Goal: Task Accomplishment & Management: Manage account settings

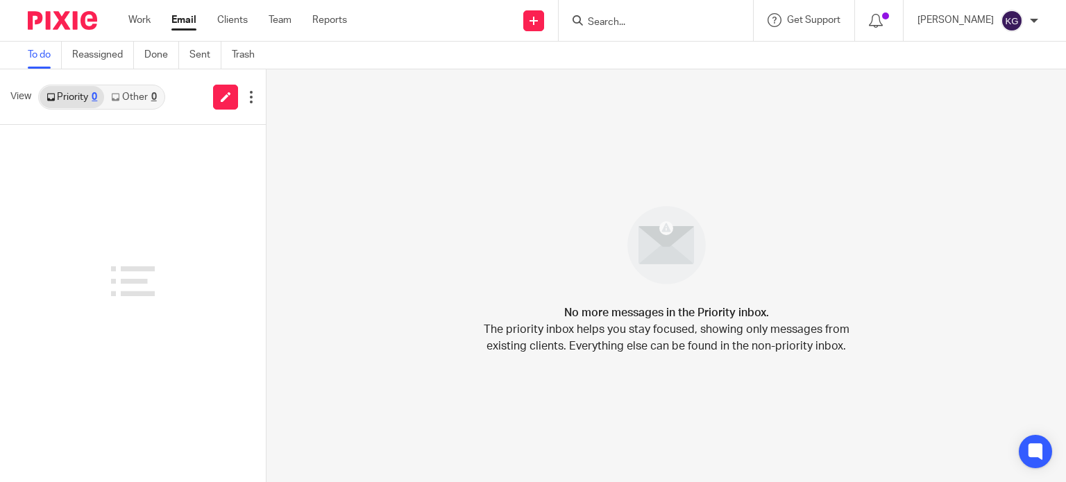
click at [632, 21] on input "Search" at bounding box center [649, 23] width 125 height 12
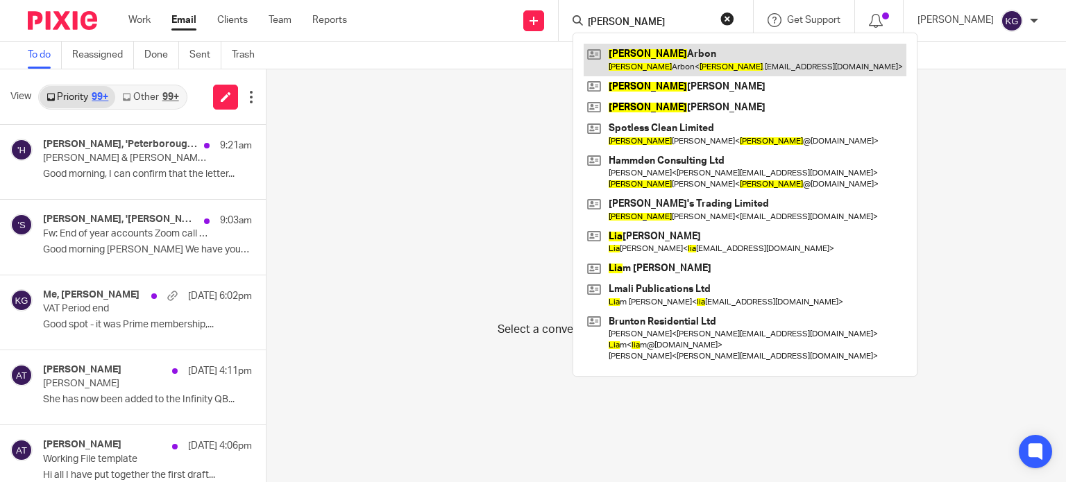
type input "lisa"
click at [659, 45] on link at bounding box center [745, 60] width 323 height 32
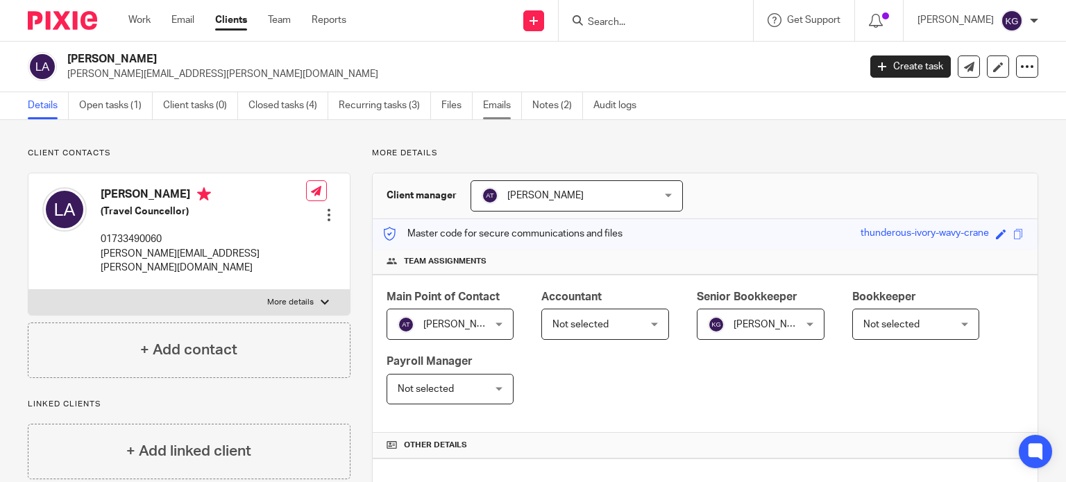
click at [519, 104] on link "Emails" at bounding box center [502, 105] width 39 height 27
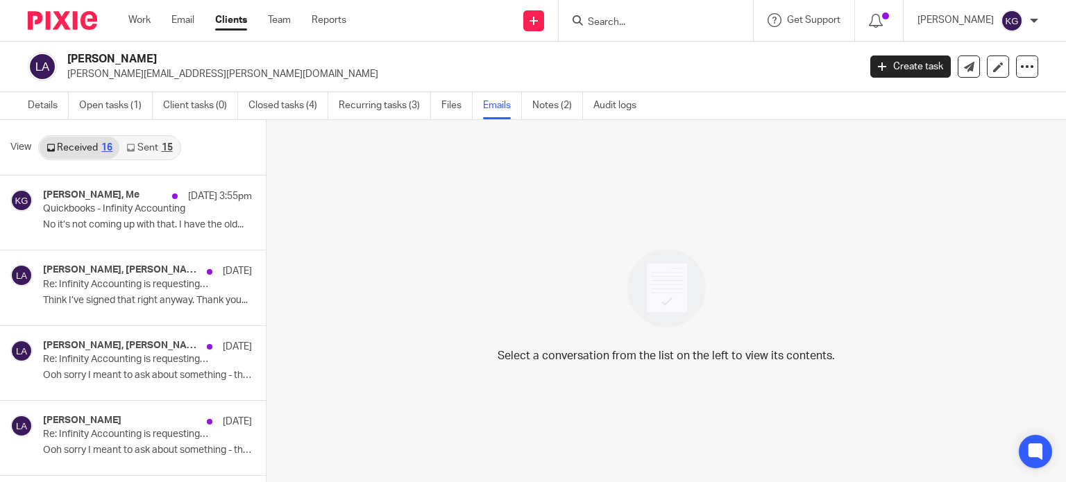
click at [162, 149] on div "15" at bounding box center [167, 148] width 11 height 10
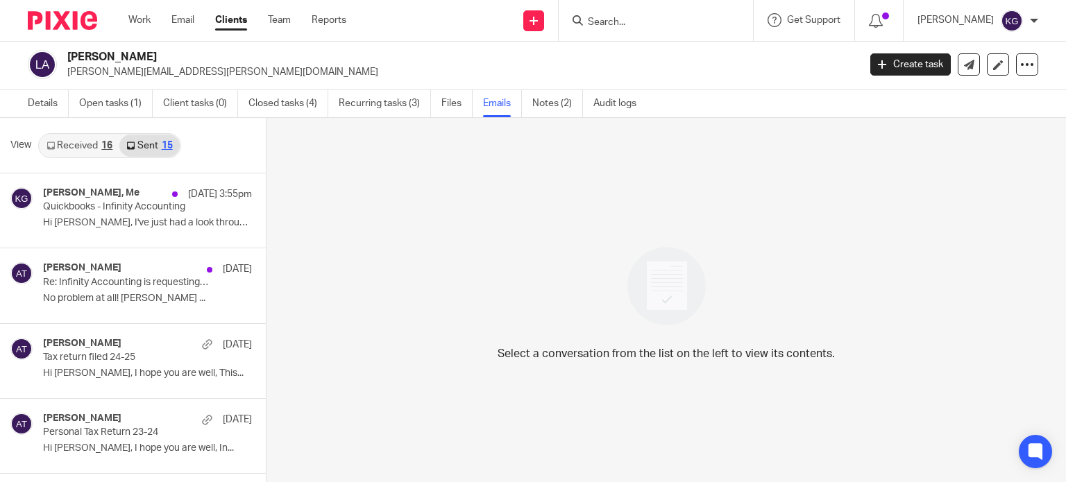
click at [147, 27] on div "Work Email Clients Team Reports Work Email Clients Team Reports Settings" at bounding box center [241, 20] width 253 height 41
click at [147, 22] on link "Work" at bounding box center [139, 20] width 22 height 14
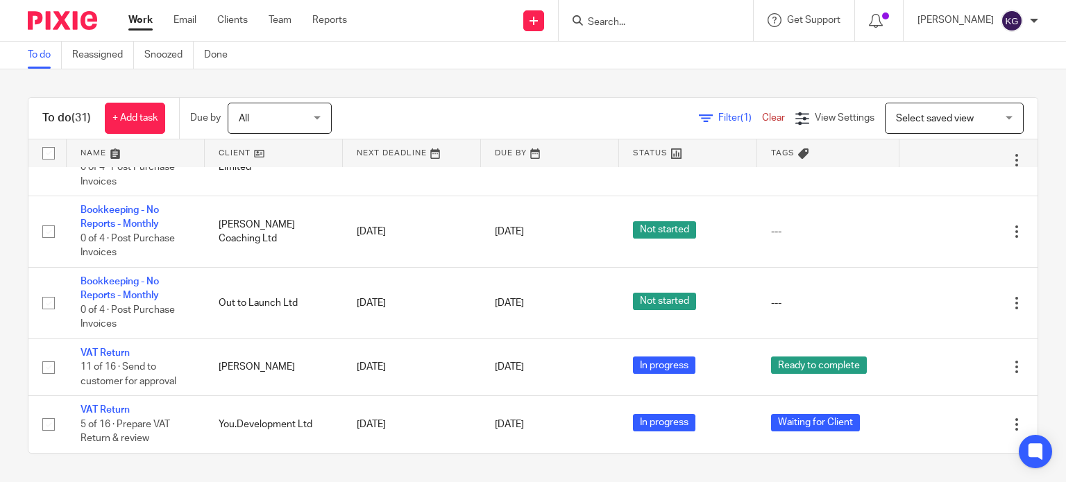
scroll to position [1895, 0]
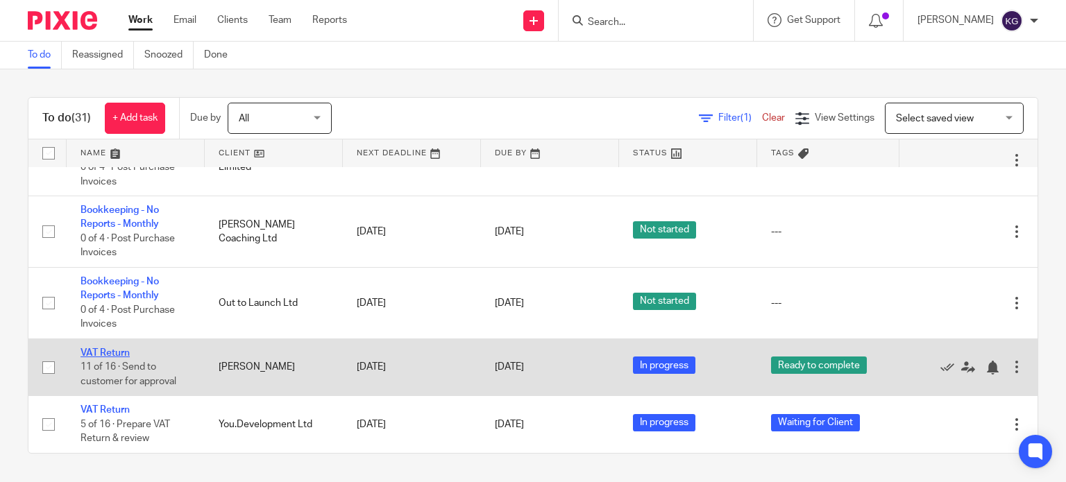
click at [113, 355] on link "VAT Return" at bounding box center [105, 353] width 49 height 10
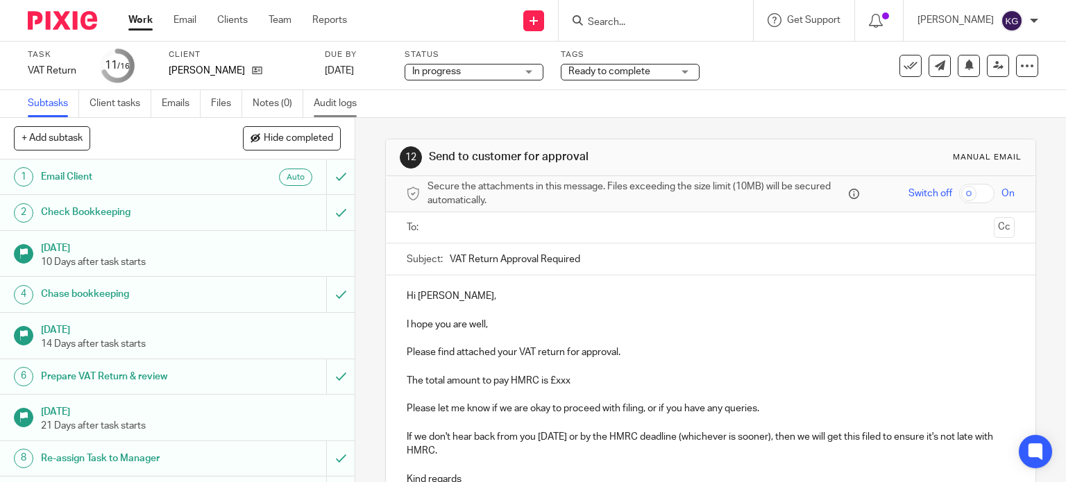
click at [342, 101] on link "Audit logs" at bounding box center [340, 103] width 53 height 27
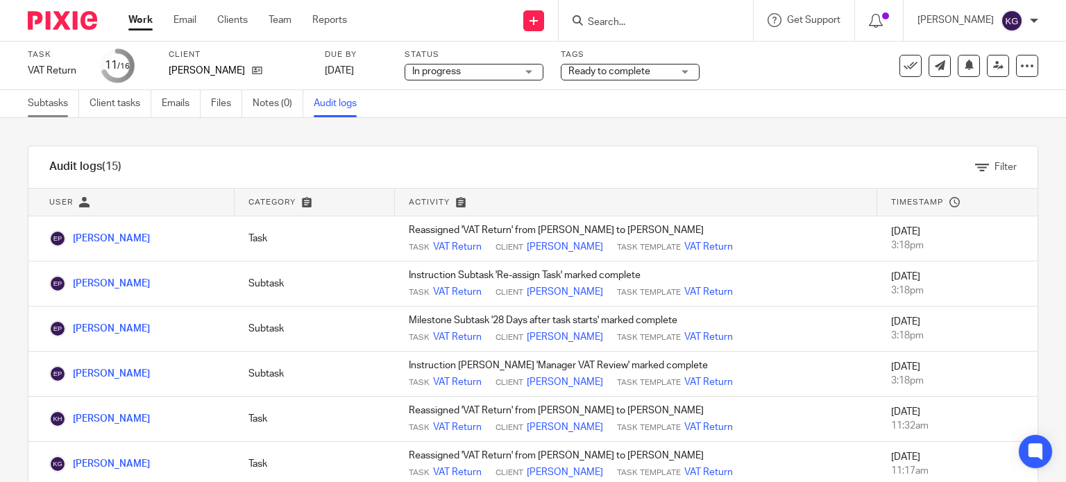
click at [40, 109] on link "Subtasks" at bounding box center [53, 103] width 51 height 27
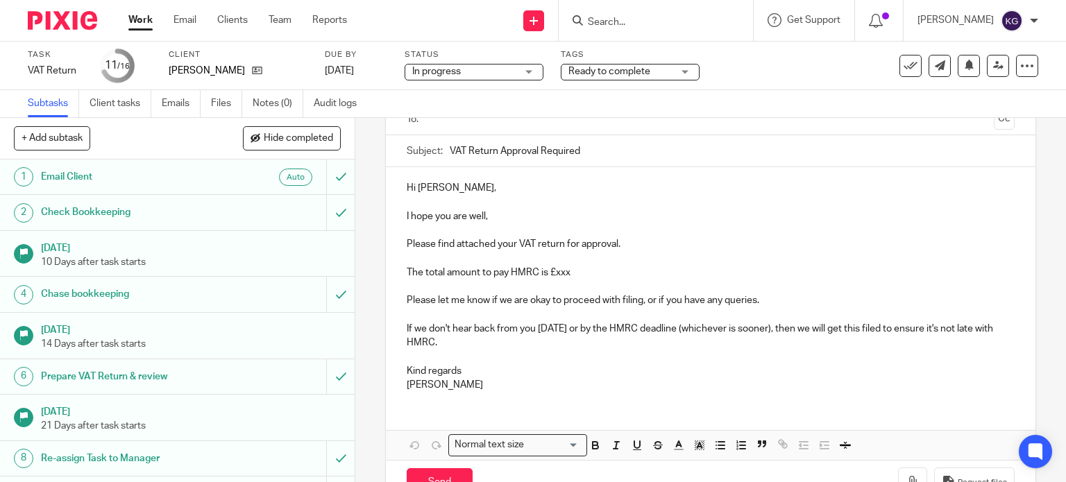
scroll to position [139, 0]
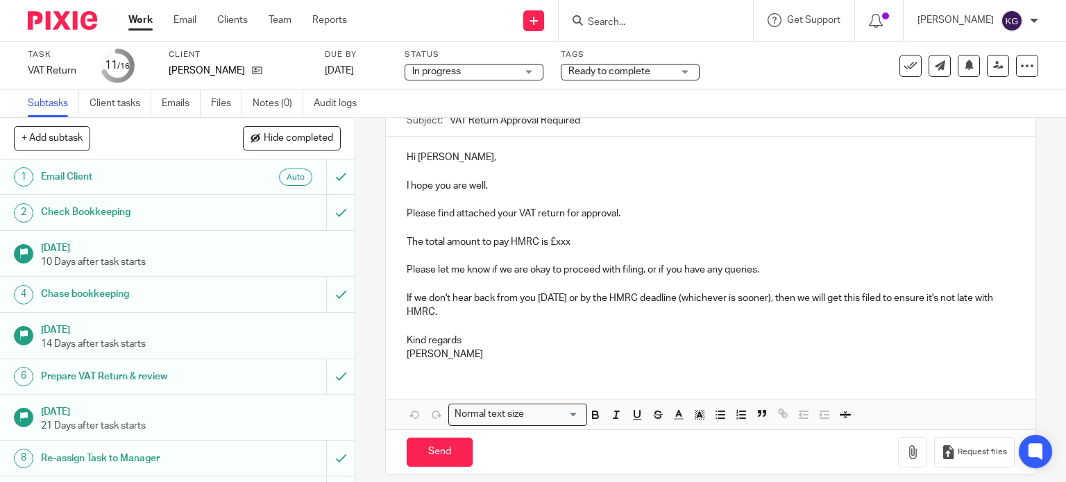
click at [485, 317] on p "If we don't hear back from you [DATE] or by the HMRC deadline (whichever is soo…" at bounding box center [711, 306] width 609 height 28
drag, startPoint x: 483, startPoint y: 316, endPoint x: 406, endPoint y: 289, distance: 81.4
click at [406, 289] on div "Hi Christine, I hope you are well, Please find attached your VAT return for app…" at bounding box center [711, 254] width 650 height 235
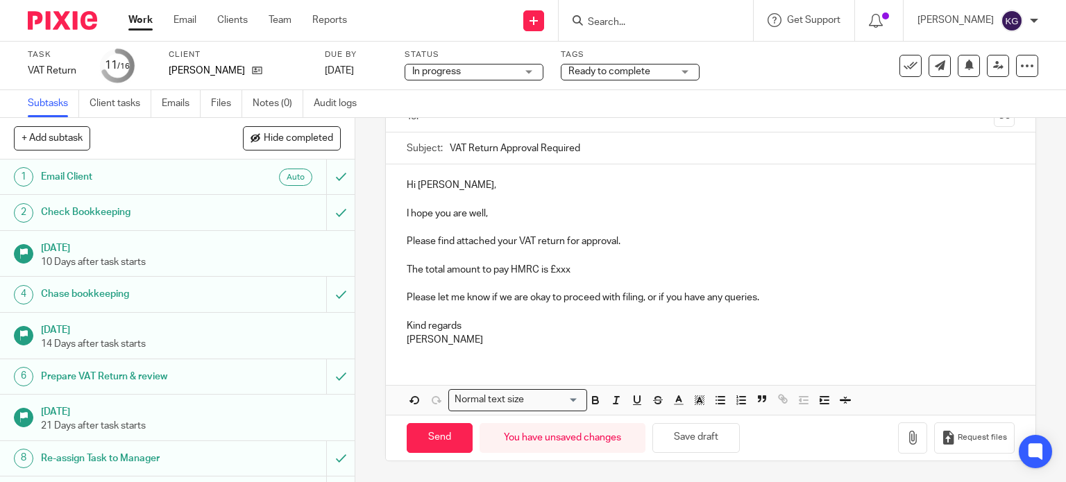
scroll to position [108, 0]
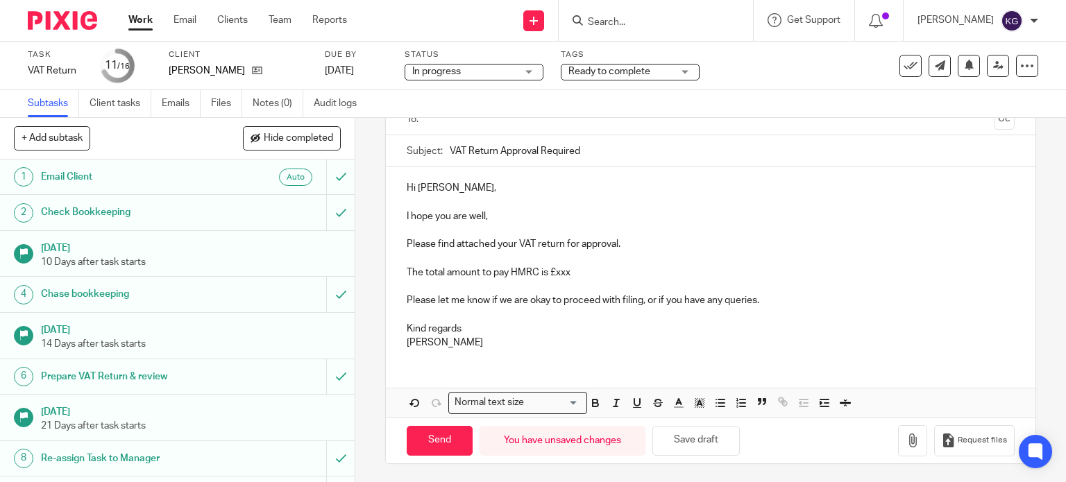
click at [525, 224] on p at bounding box center [711, 231] width 609 height 14
click at [600, 22] on input "Search" at bounding box center [649, 23] width 125 height 12
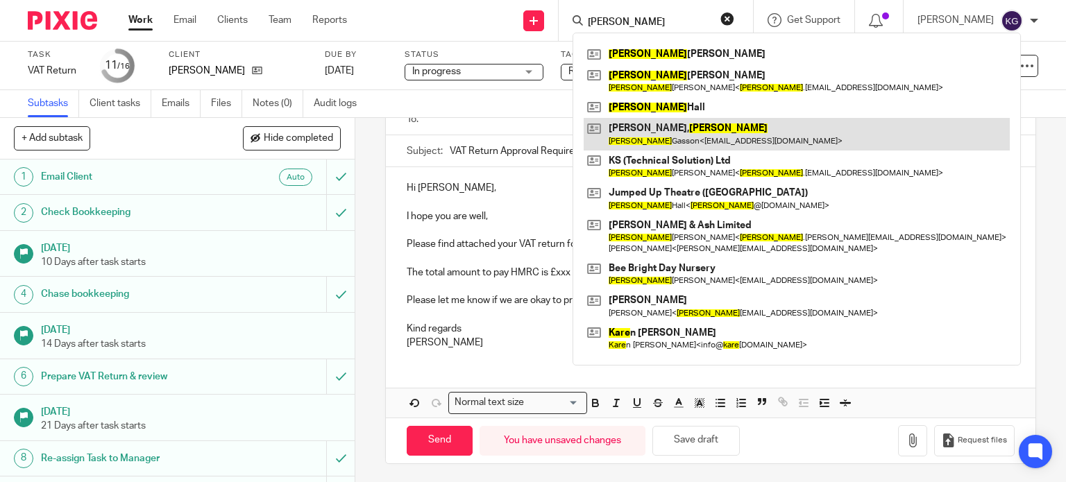
type input "kate"
click at [664, 142] on link at bounding box center [797, 134] width 426 height 32
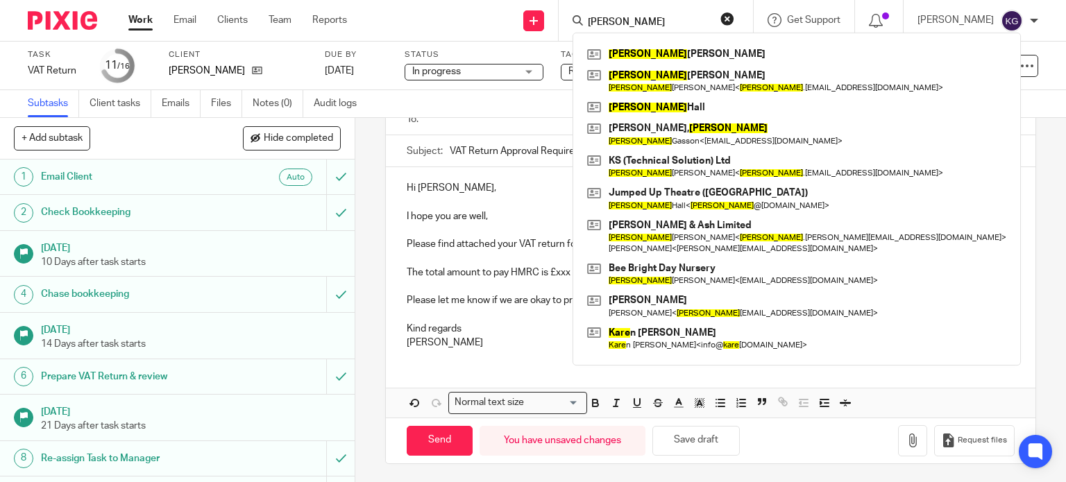
click at [462, 230] on p at bounding box center [711, 231] width 609 height 14
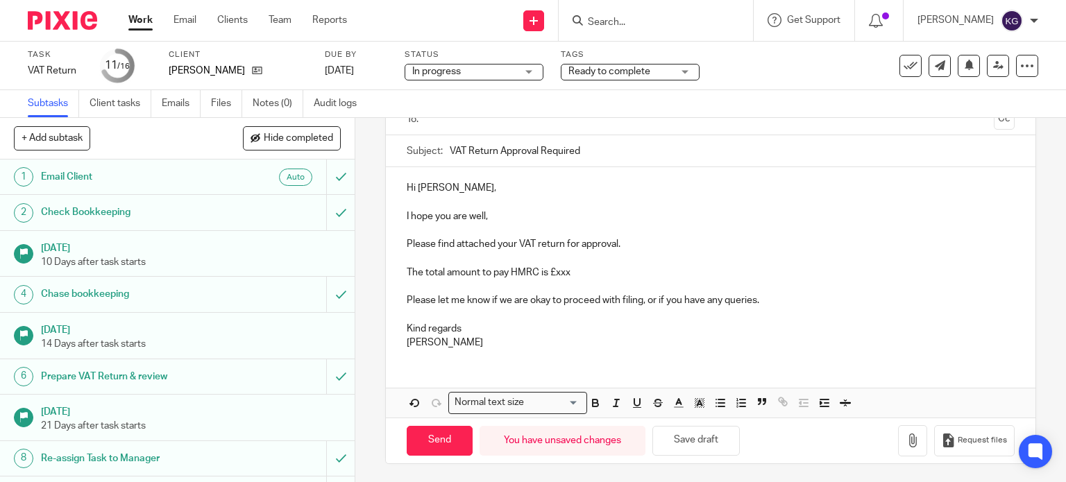
click at [644, 24] on input "Search" at bounding box center [649, 23] width 125 height 12
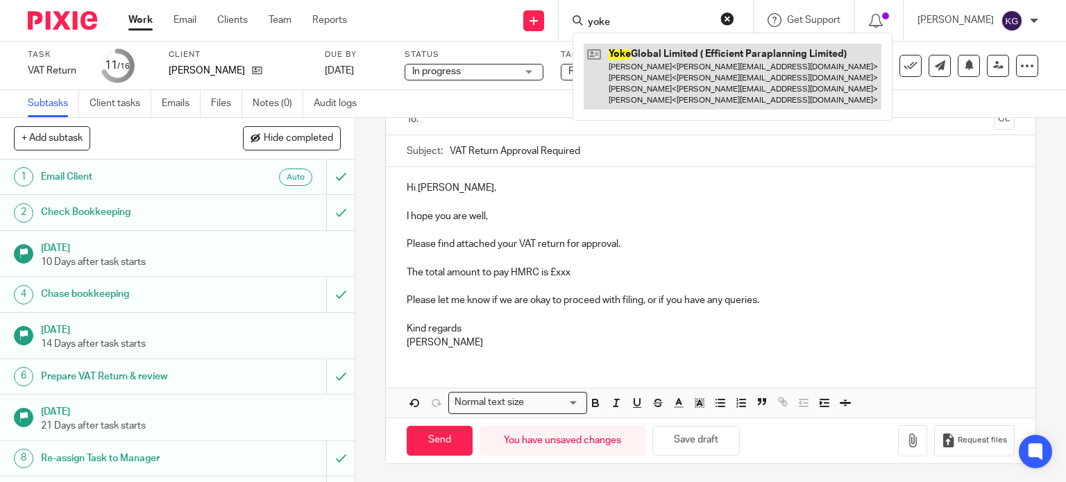
type input "yoke"
click at [650, 49] on link at bounding box center [733, 77] width 298 height 66
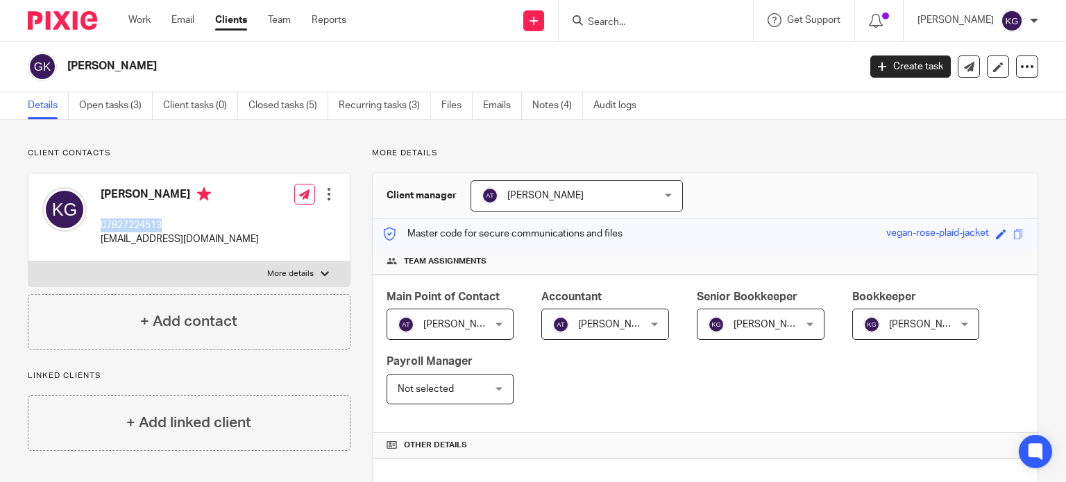
drag, startPoint x: 169, startPoint y: 226, endPoint x: 101, endPoint y: 224, distance: 67.4
click at [101, 224] on p "07827224513" at bounding box center [180, 226] width 158 height 14
copy p "07827224513"
click at [583, 112] on ul "Details Open tasks (3) Client tasks (0) Closed tasks (5) Recurring tasks (3) Fi…" at bounding box center [343, 105] width 630 height 27
click at [558, 109] on link "Notes (4)" at bounding box center [557, 105] width 51 height 27
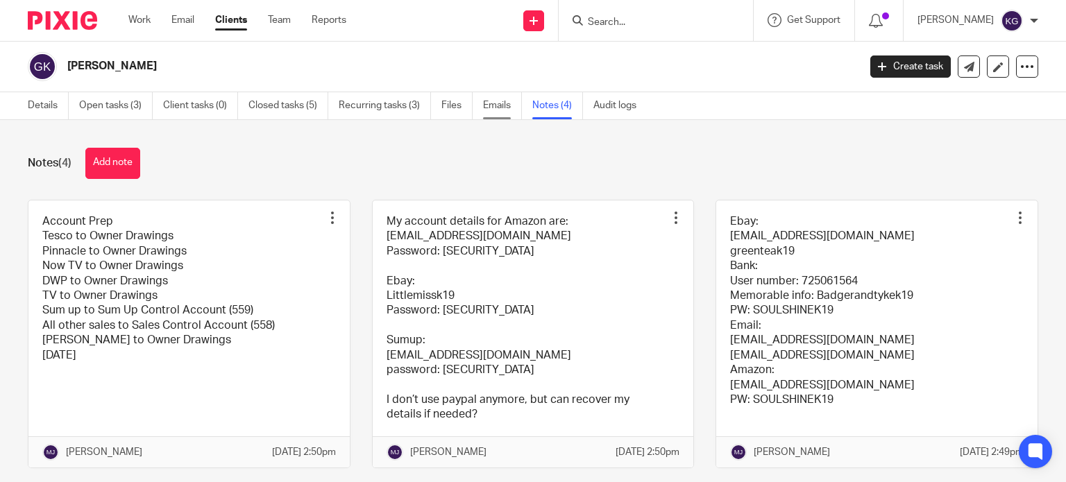
click at [487, 112] on link "Emails" at bounding box center [502, 105] width 39 height 27
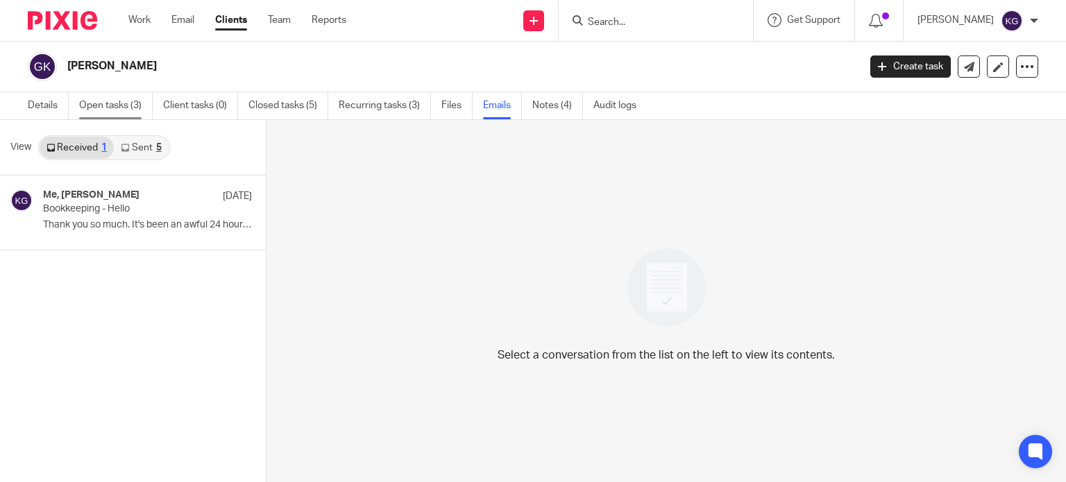
click at [130, 102] on link "Open tasks (3)" at bounding box center [116, 105] width 74 height 27
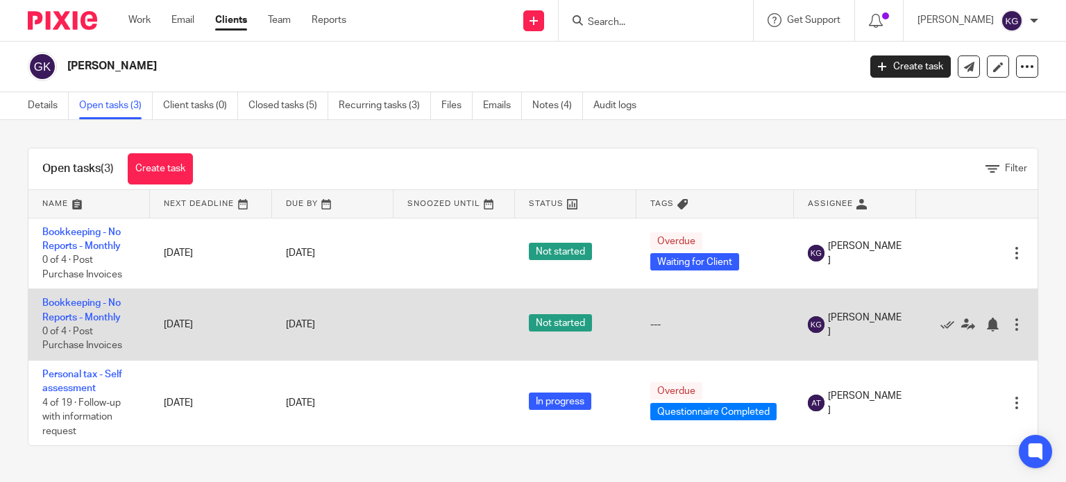
click at [103, 308] on td "Bookkeeping - No Reports - Monthly 0 of 4 · Post Purchase Invoices" at bounding box center [88, 324] width 121 height 71
click at [114, 319] on link "Bookkeeping - No Reports - Monthly" at bounding box center [81, 310] width 78 height 24
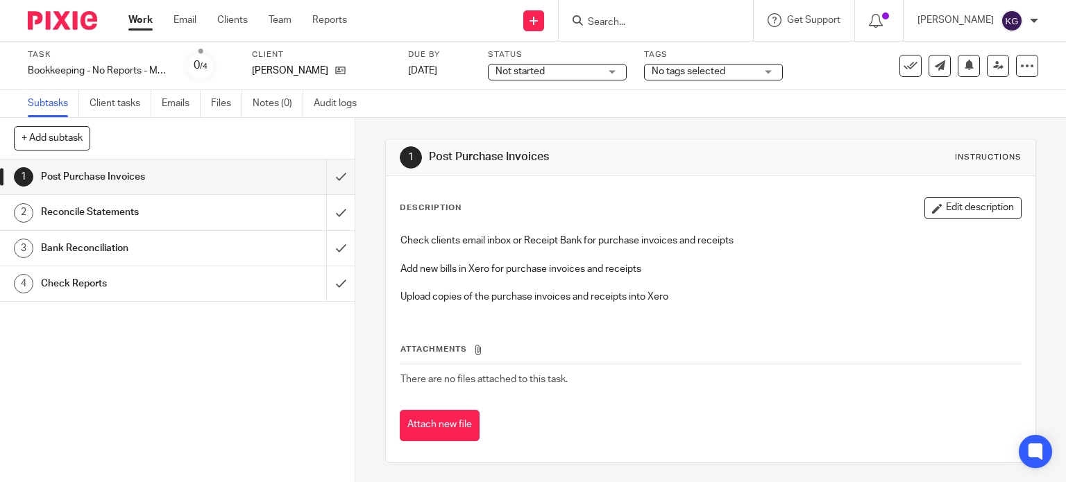
click at [738, 82] on div "Tags No tags selected Agent Authorisation Required AML Check Required Awaiting …" at bounding box center [713, 65] width 139 height 33
click at [736, 75] on span "No tags selected" at bounding box center [704, 72] width 104 height 15
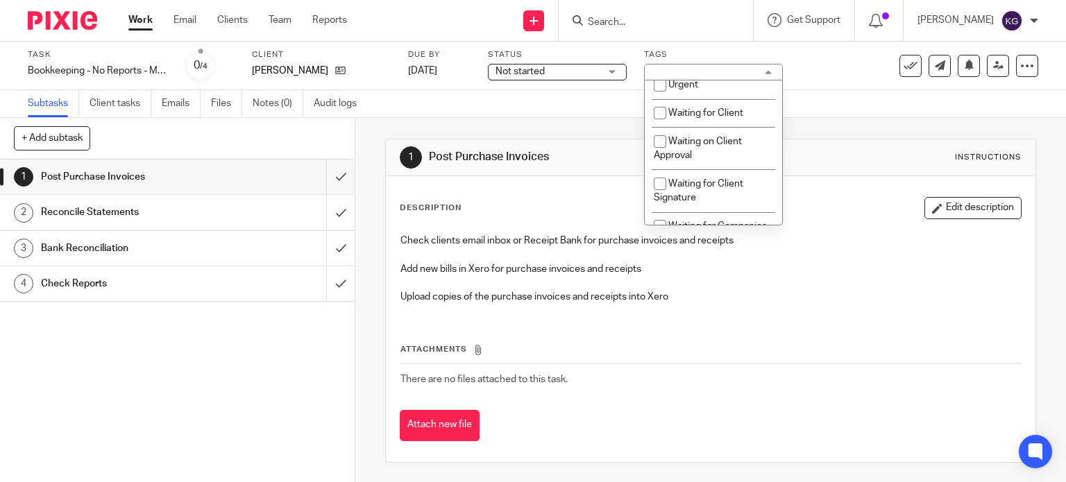
scroll to position [486, 0]
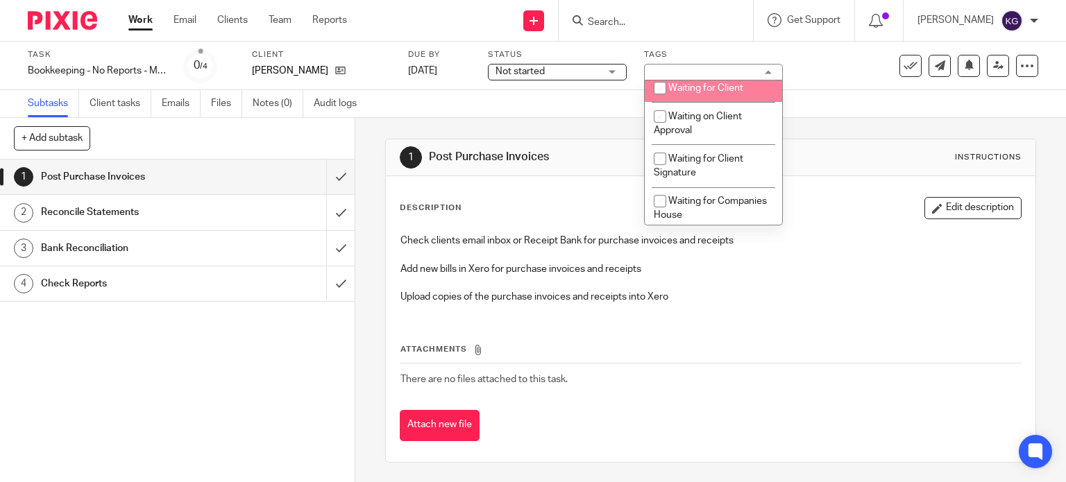
click at [716, 99] on li "Waiting for Client" at bounding box center [713, 88] width 137 height 28
checkbox input "true"
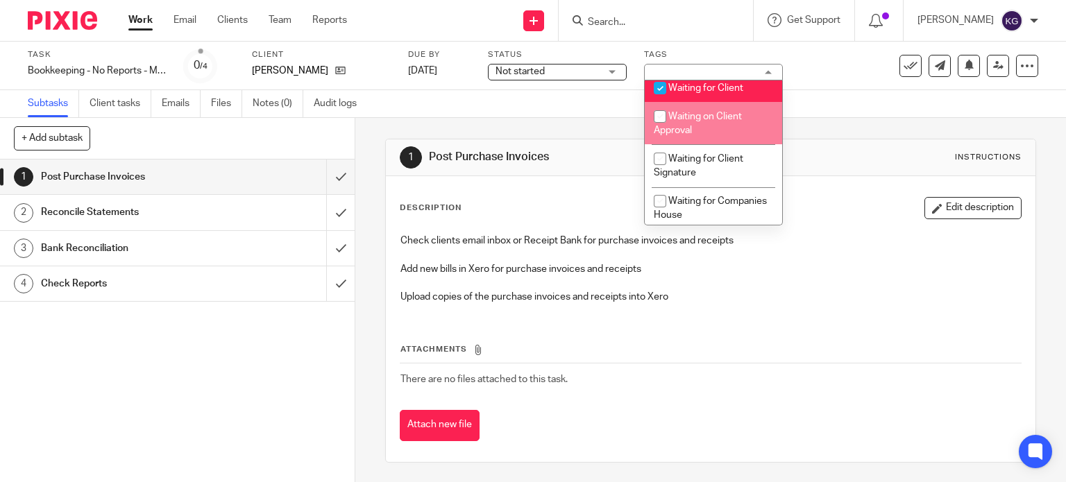
click at [576, 110] on div "Subtasks Client tasks Emails Files Notes (0) Audit logs" at bounding box center [533, 104] width 1066 height 28
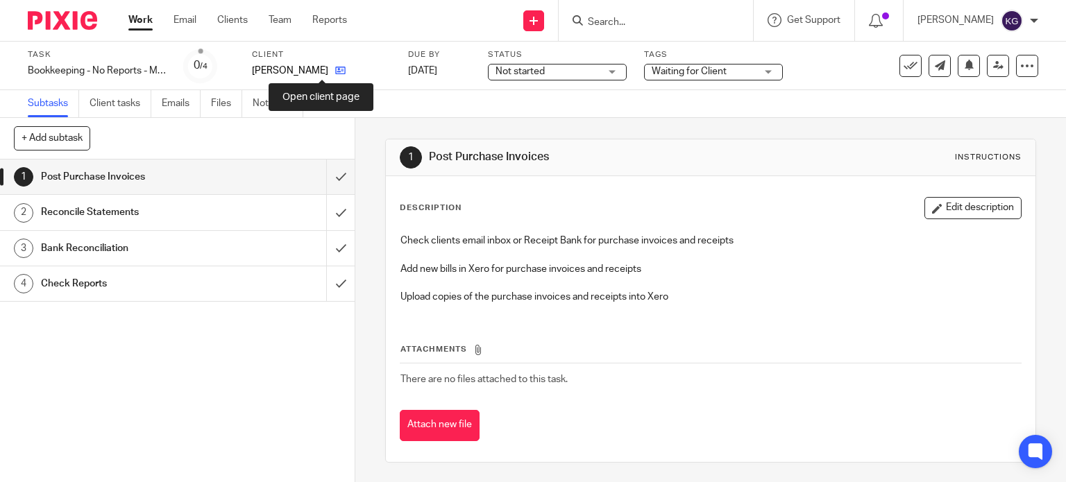
click at [335, 69] on icon at bounding box center [340, 70] width 10 height 10
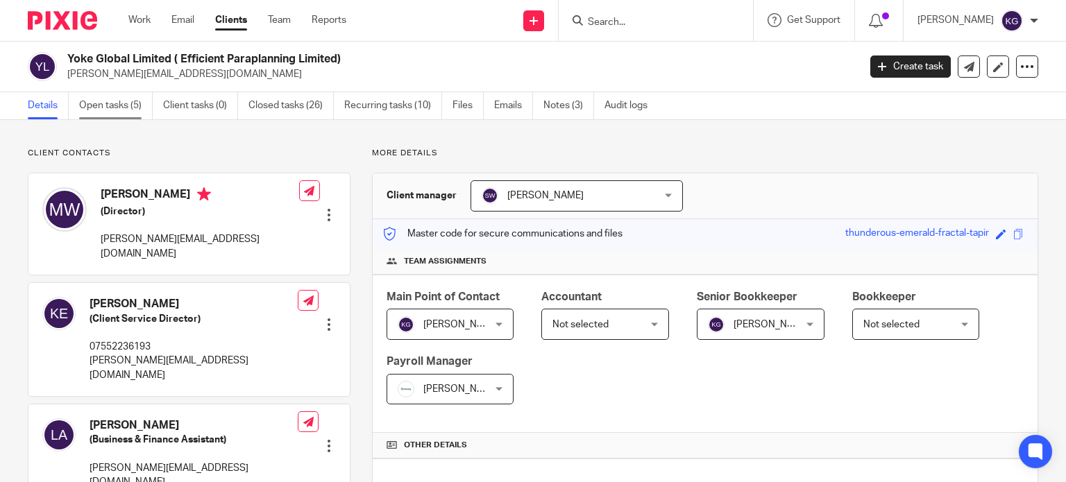
click at [106, 104] on link "Open tasks (5)" at bounding box center [116, 105] width 74 height 27
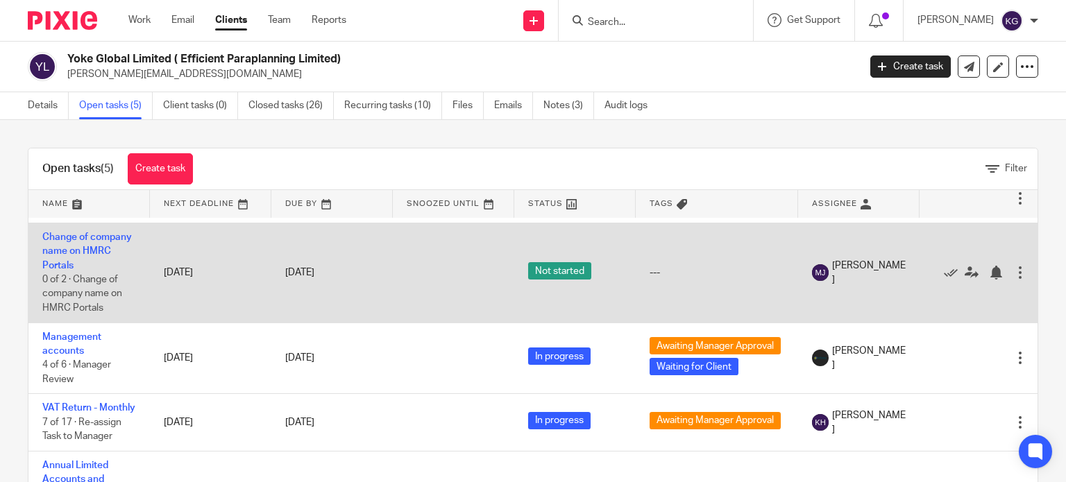
scroll to position [69, 0]
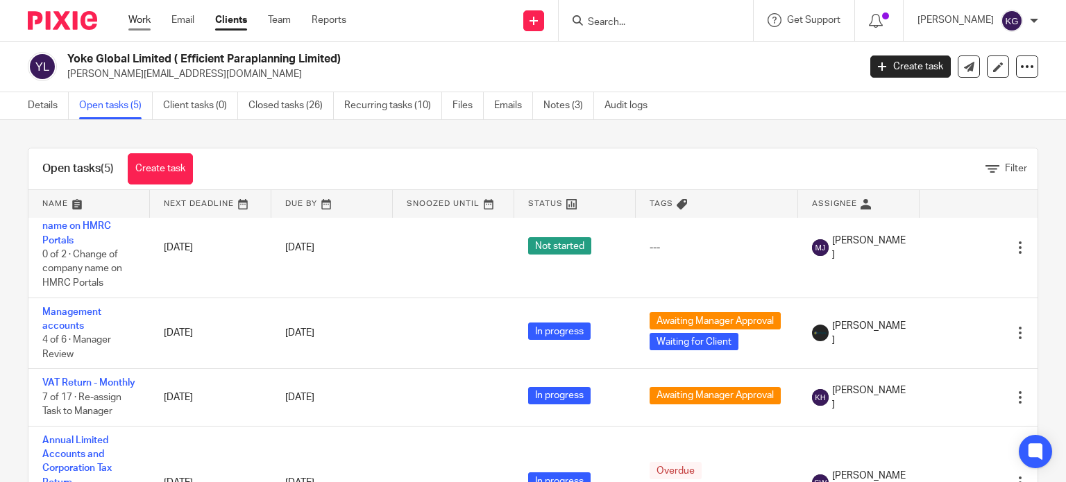
click at [147, 19] on link "Work" at bounding box center [139, 20] width 22 height 14
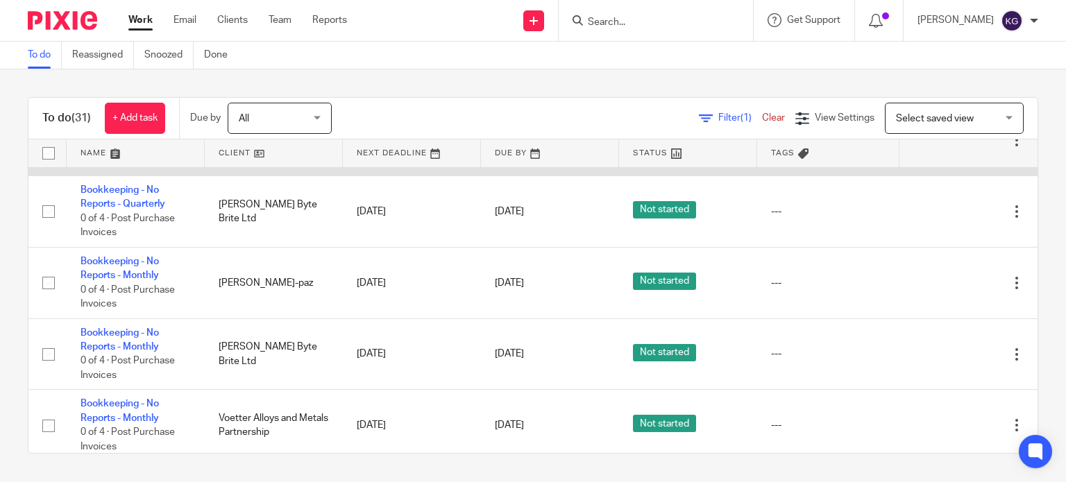
scroll to position [1249, 0]
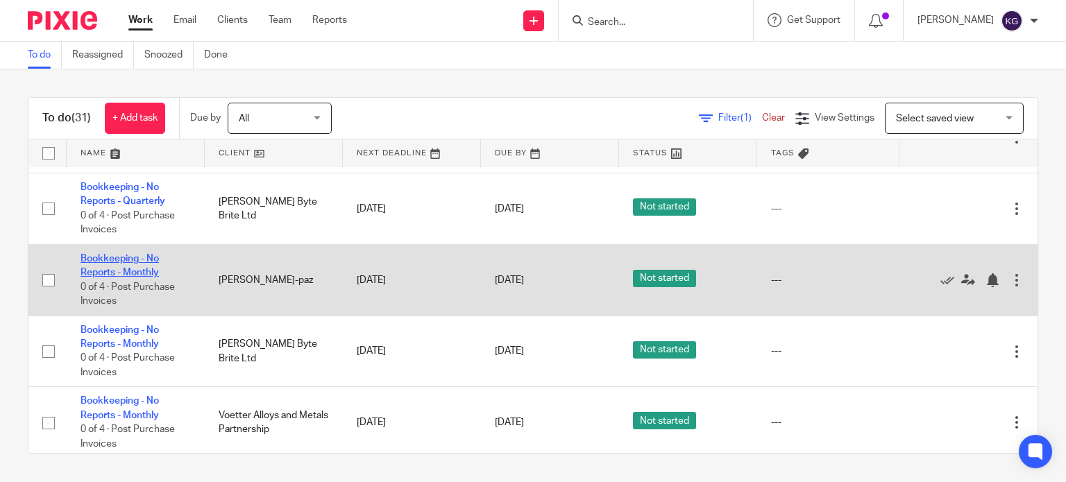
click at [144, 275] on link "Bookkeeping - No Reports - Monthly" at bounding box center [120, 266] width 78 height 24
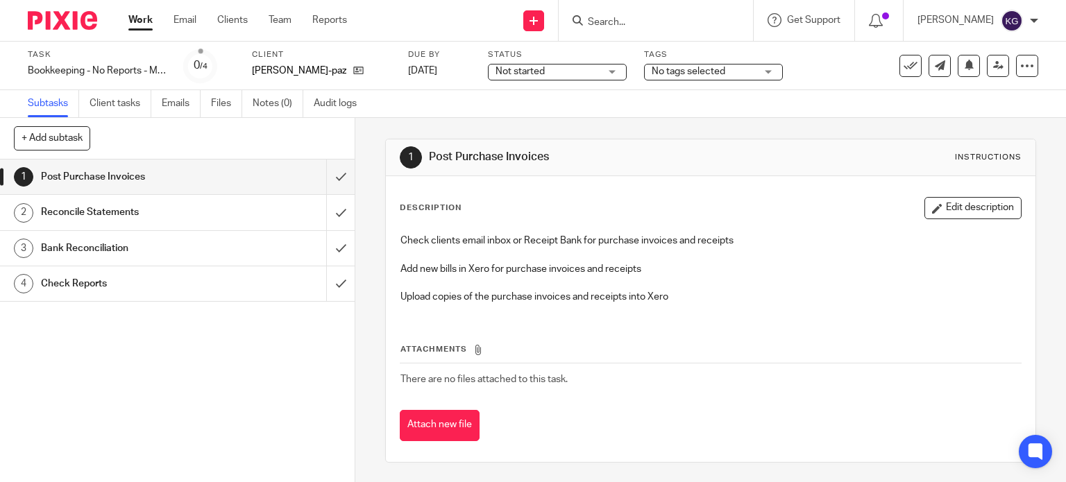
click at [559, 76] on span "Not started" at bounding box center [548, 72] width 104 height 15
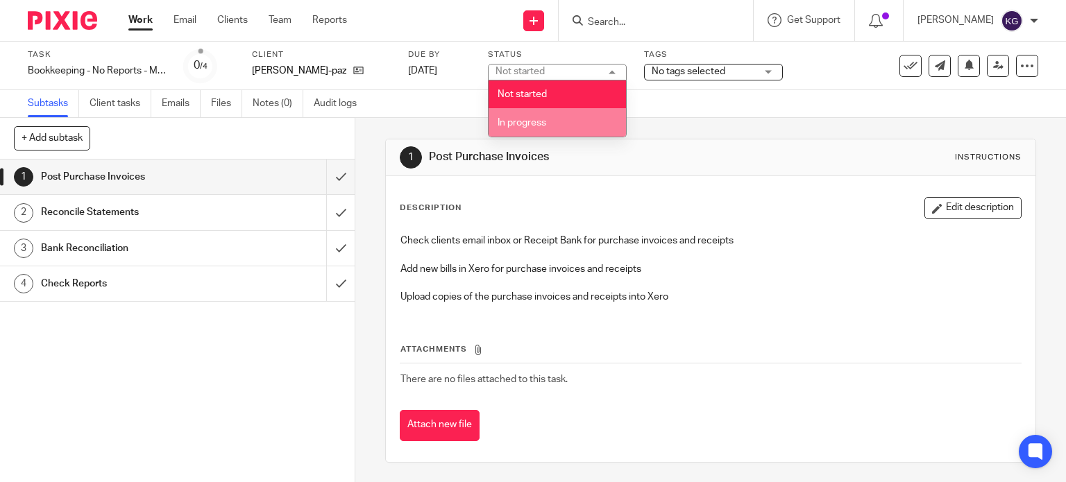
click at [556, 126] on li "In progress" at bounding box center [557, 122] width 137 height 28
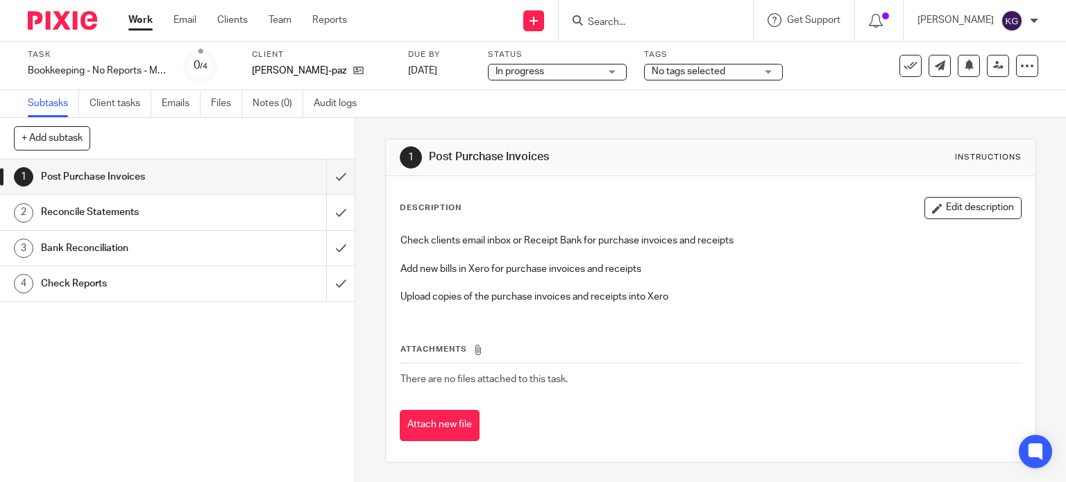
click at [695, 67] on span "No tags selected" at bounding box center [689, 72] width 74 height 10
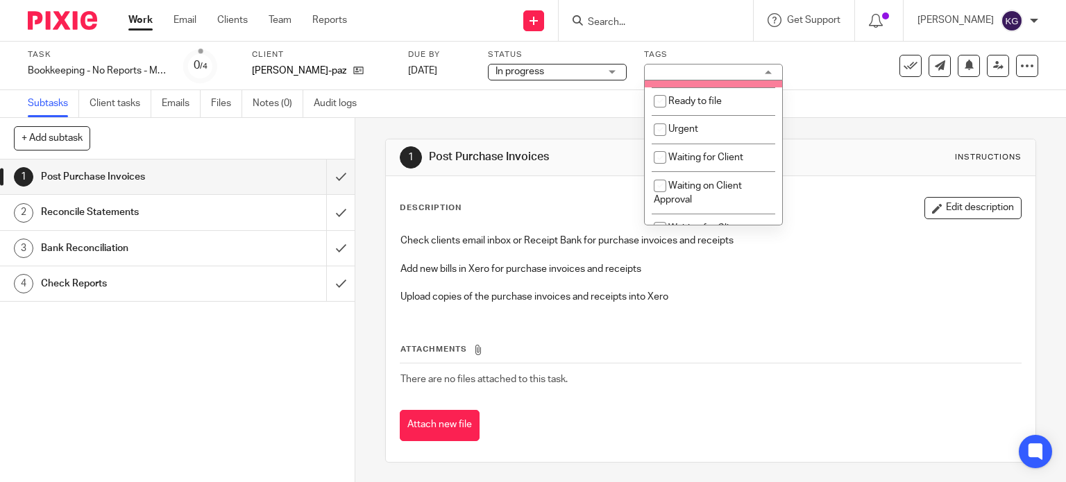
scroll to position [486, 0]
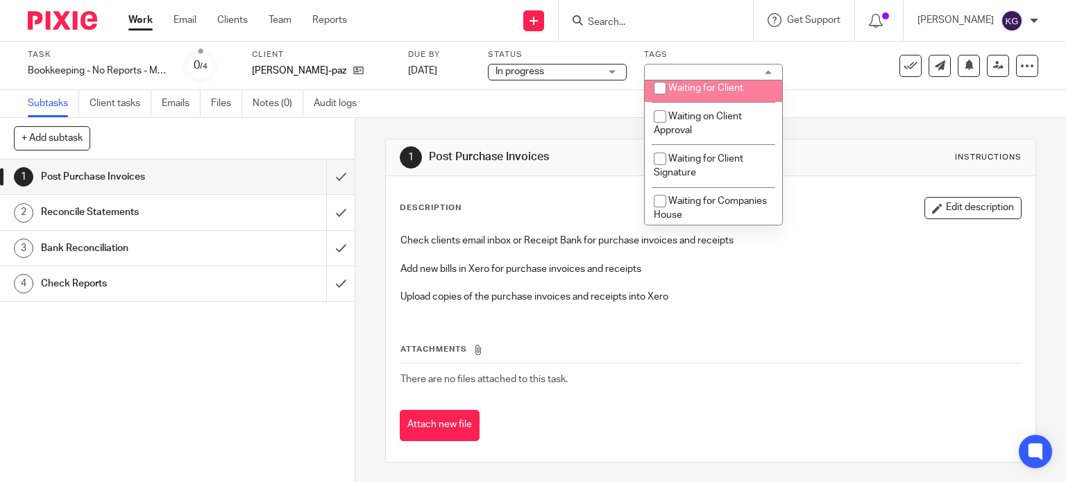
click at [700, 93] on span "Waiting for Client" at bounding box center [705, 88] width 75 height 10
checkbox input "true"
click at [800, 94] on div "Subtasks Client tasks Emails Files Notes (0) Audit logs" at bounding box center [533, 104] width 1066 height 28
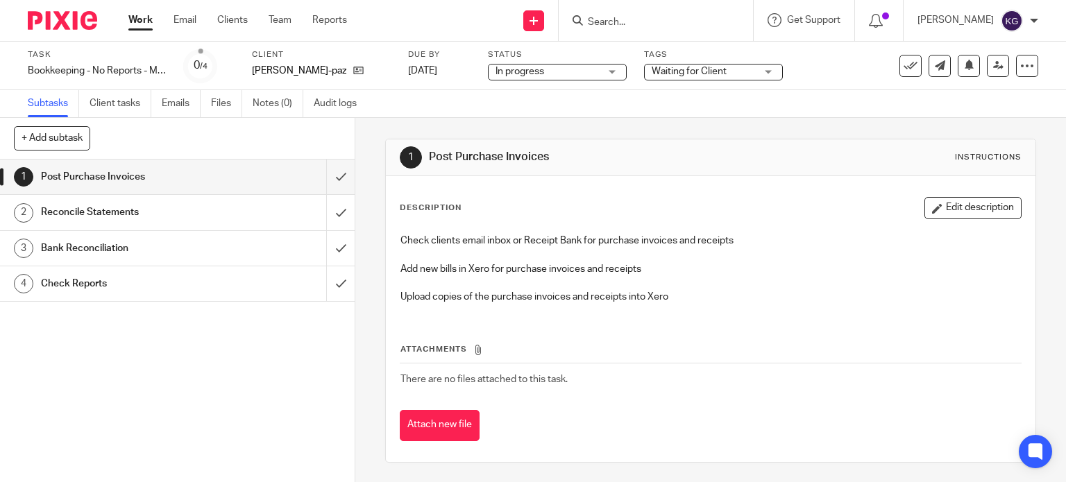
click at [117, 17] on div "Work Email Clients Team Reports Work Email Clients Team Reports Settings" at bounding box center [241, 20] width 253 height 41
click at [959, 59] on button at bounding box center [969, 66] width 22 height 22
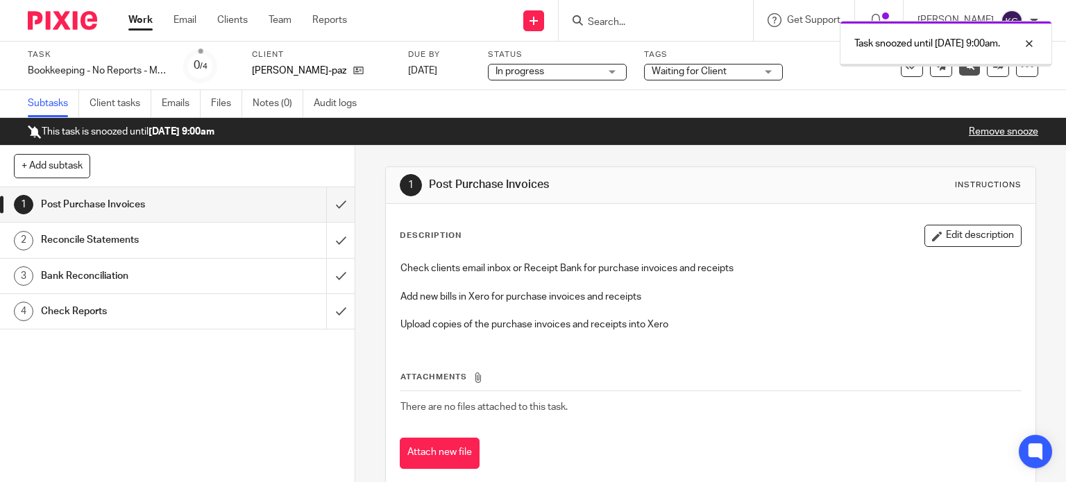
click at [132, 19] on link "Work" at bounding box center [140, 20] width 24 height 14
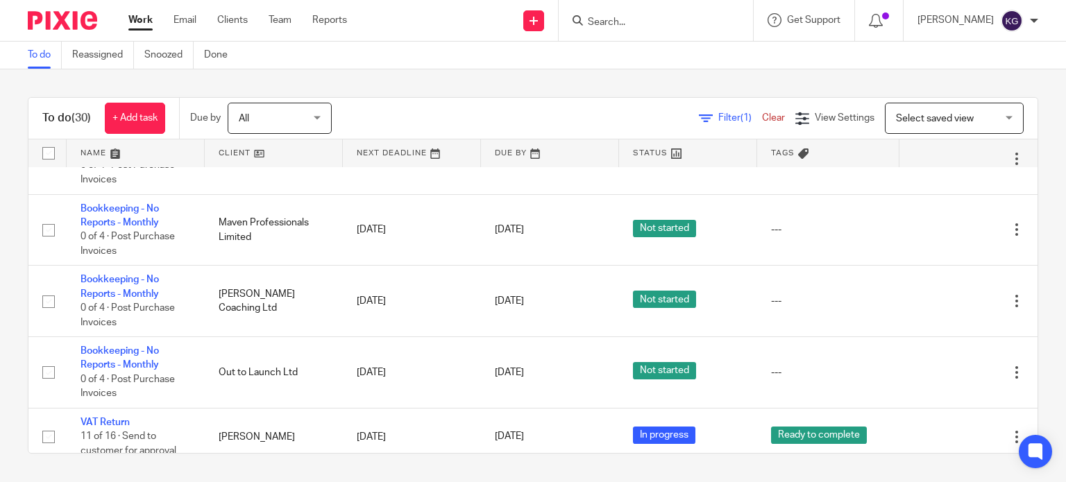
scroll to position [1735, 0]
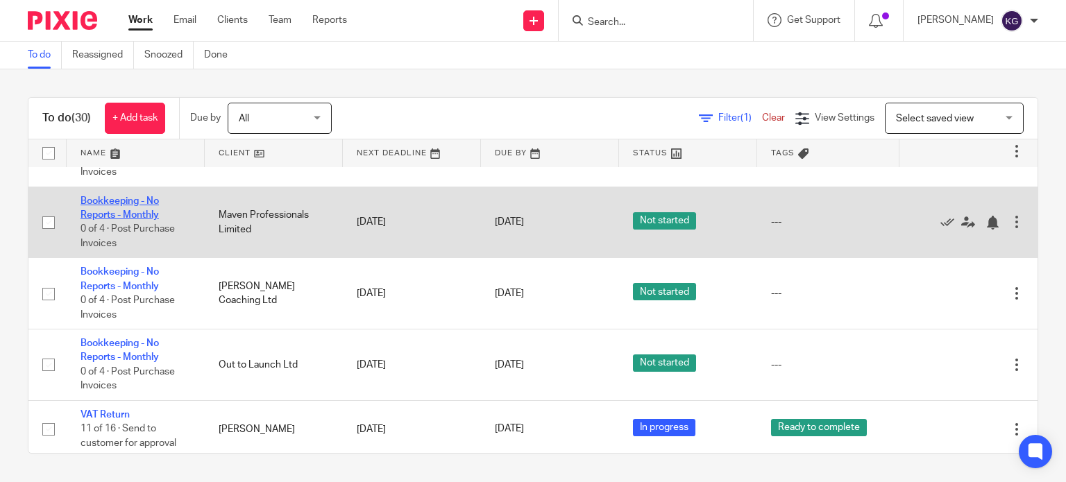
click at [133, 220] on link "Bookkeeping - No Reports - Monthly" at bounding box center [120, 208] width 78 height 24
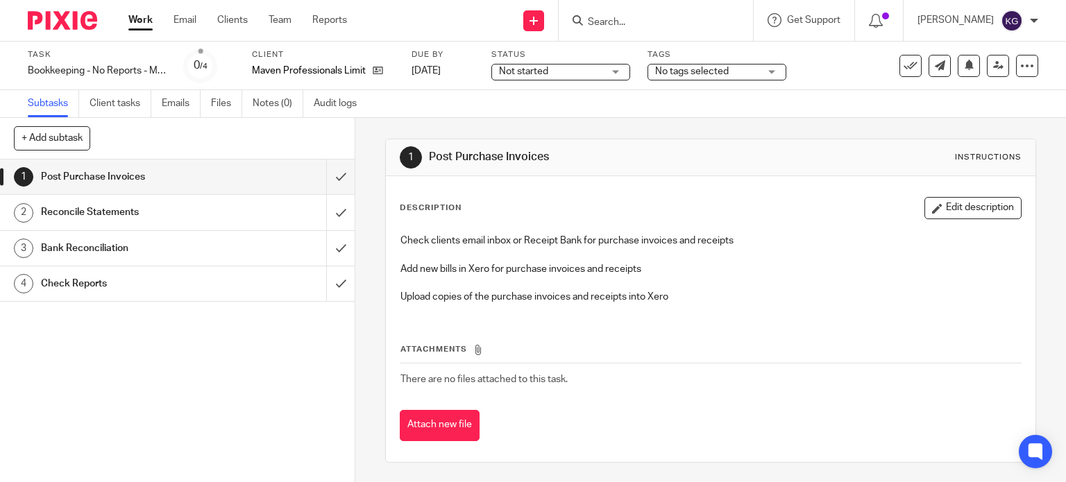
click at [549, 67] on span "Not started" at bounding box center [551, 72] width 104 height 15
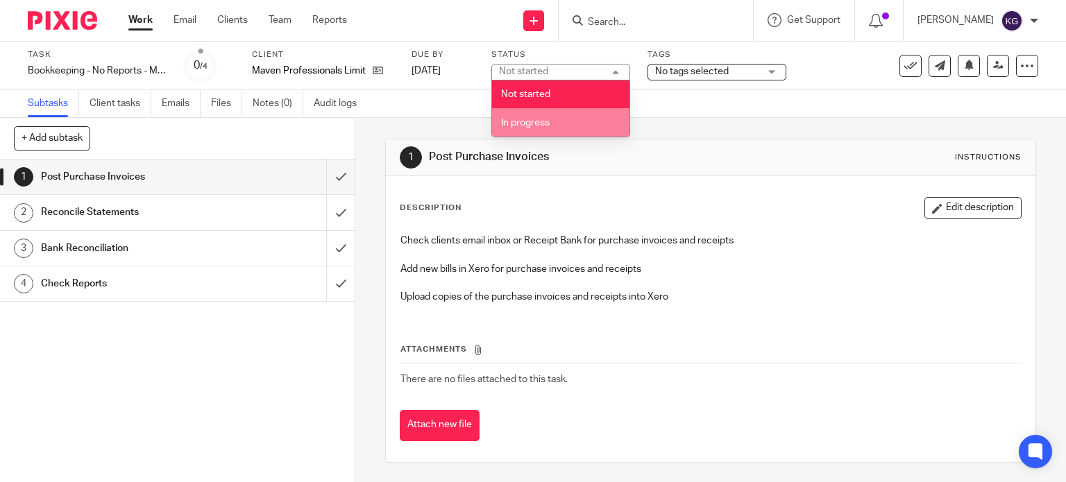
click at [553, 119] on li "In progress" at bounding box center [560, 122] width 137 height 28
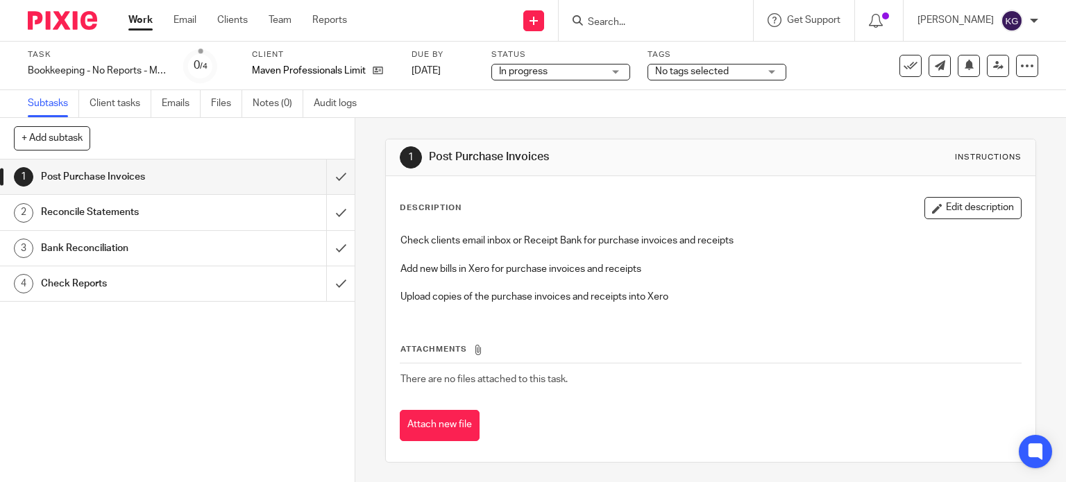
click at [718, 81] on div "Tags No tags selected Agent Authorisation Required AML Check Required Awaiting …" at bounding box center [717, 65] width 139 height 33
click at [713, 67] on span "No tags selected" at bounding box center [692, 72] width 74 height 10
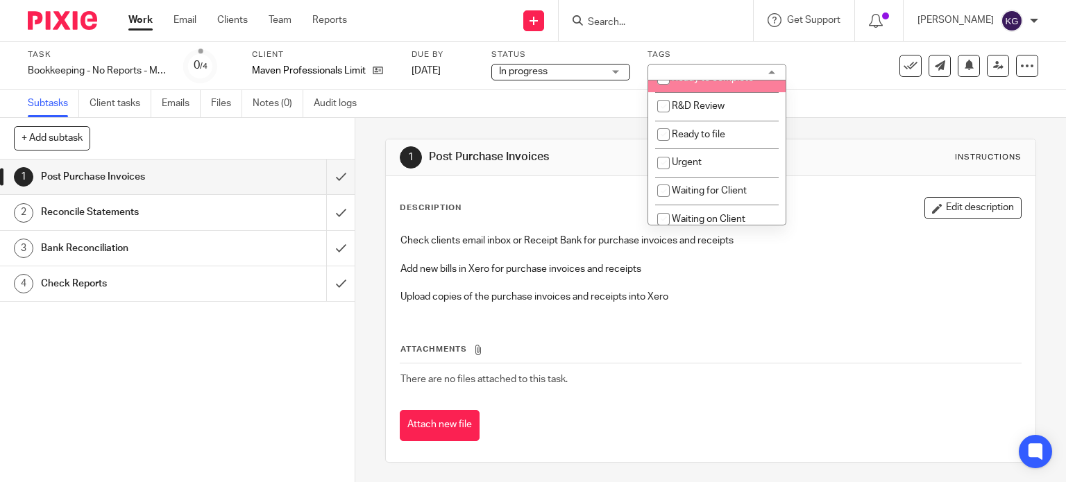
scroll to position [416, 0]
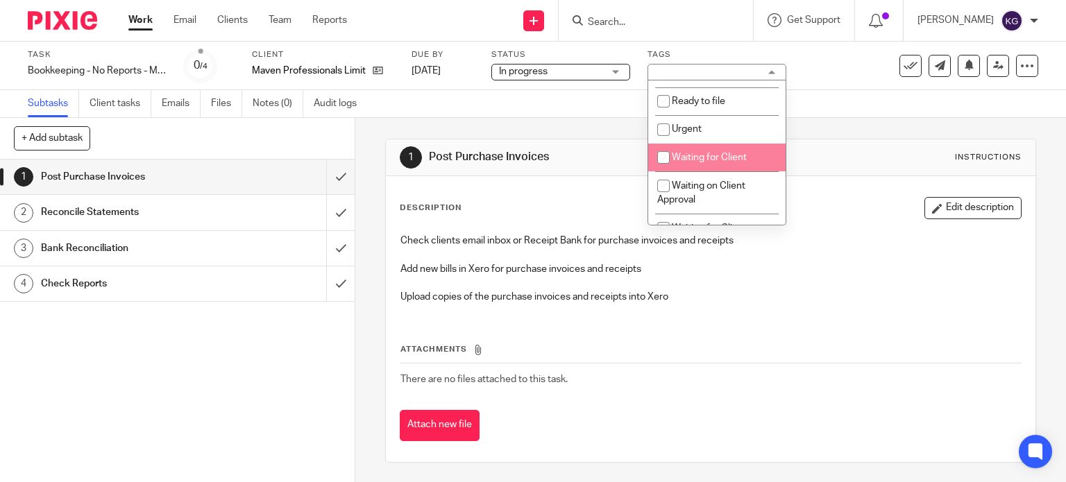
click at [721, 153] on li "Waiting for Client" at bounding box center [716, 158] width 137 height 28
checkbox input "true"
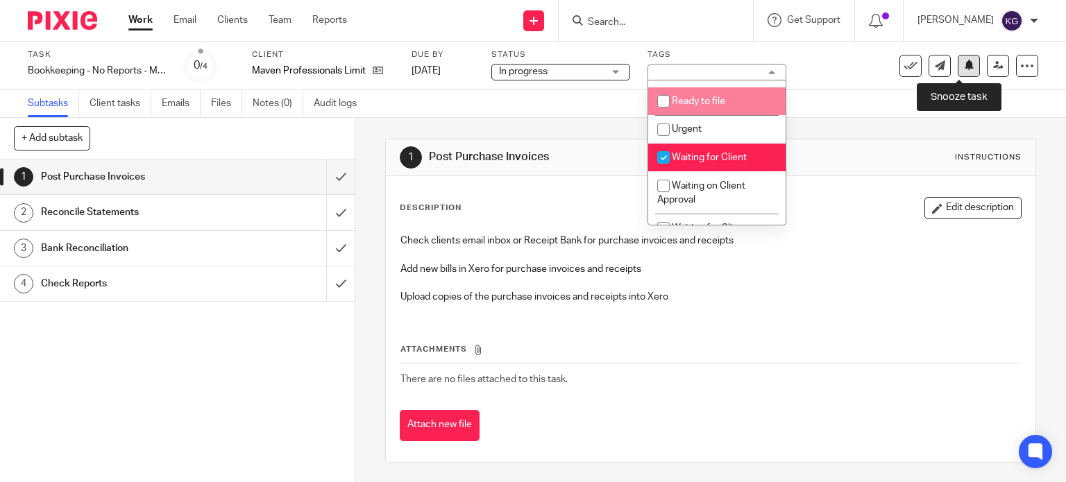
click at [958, 76] on button at bounding box center [969, 66] width 22 height 22
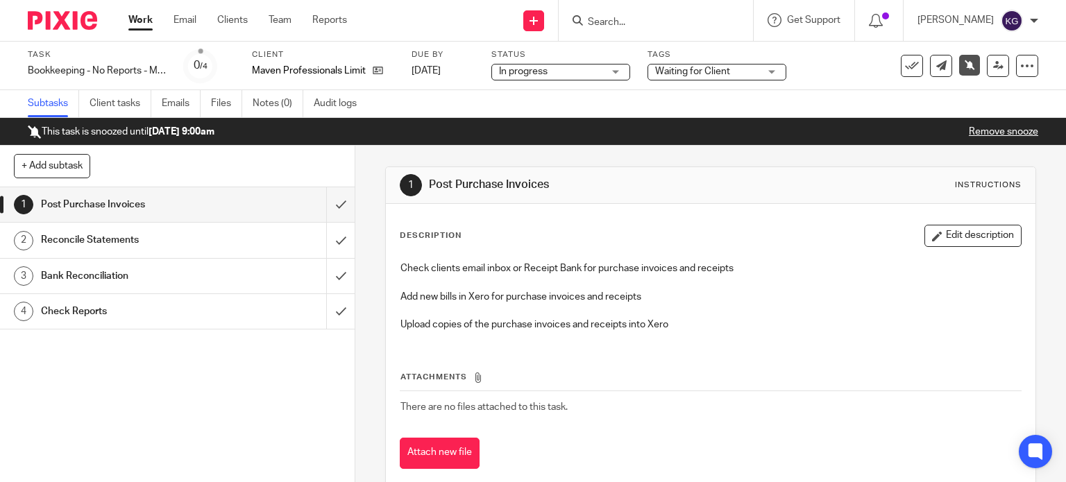
click at [142, 24] on link "Work" at bounding box center [140, 20] width 24 height 14
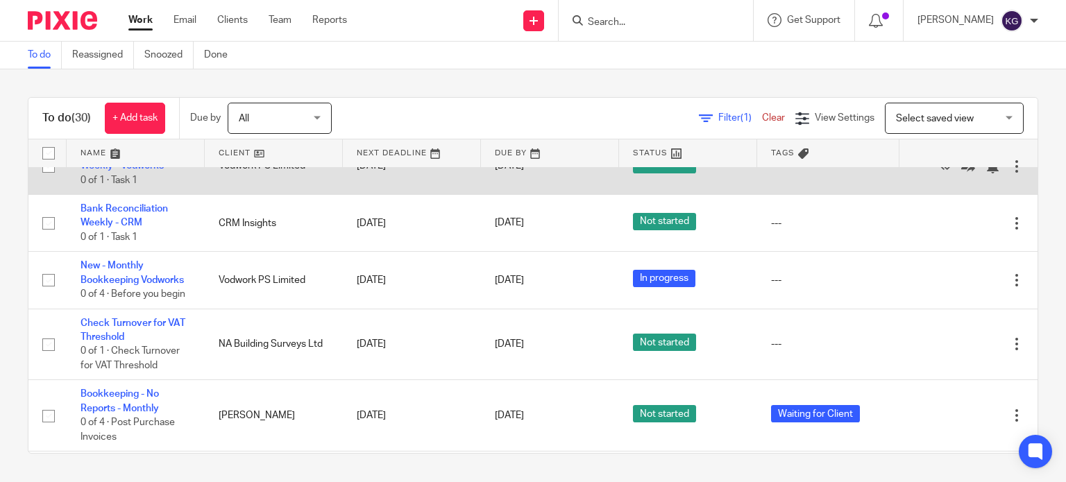
scroll to position [972, 0]
click at [138, 170] on link "Bank Reconciliation Weekly - Vodworks" at bounding box center [124, 158] width 87 height 24
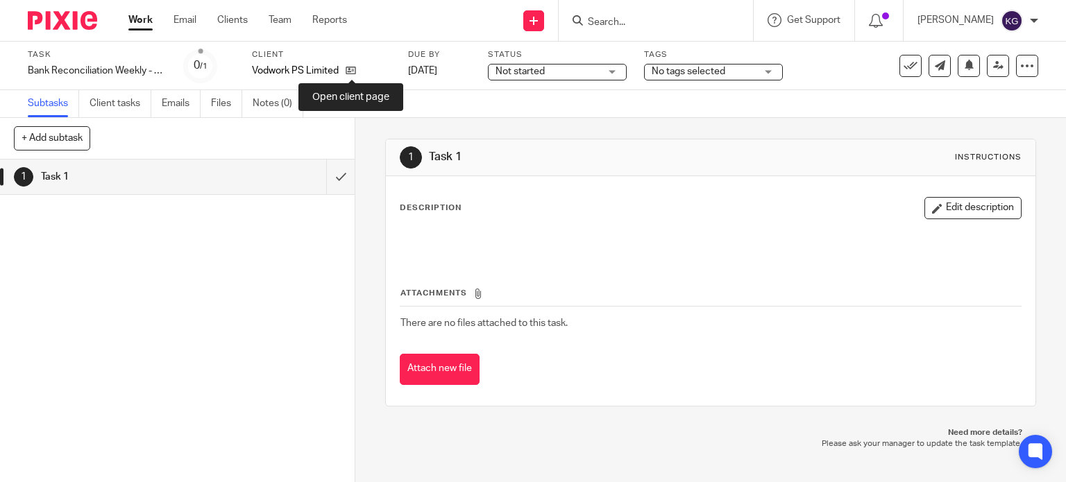
drag, startPoint x: 353, startPoint y: 76, endPoint x: 344, endPoint y: 81, distance: 10.2
click at [353, 74] on icon at bounding box center [351, 70] width 10 height 10
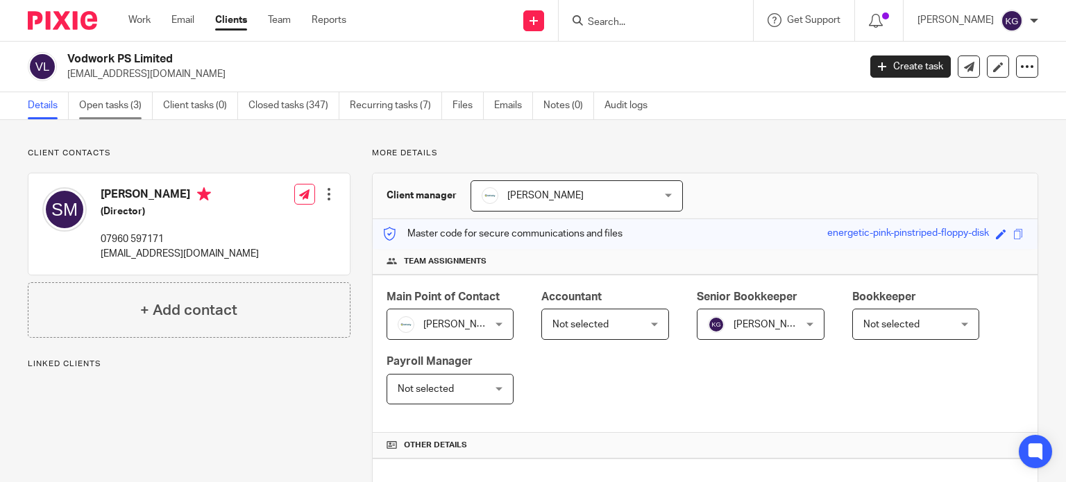
click at [125, 104] on link "Open tasks (3)" at bounding box center [116, 105] width 74 height 27
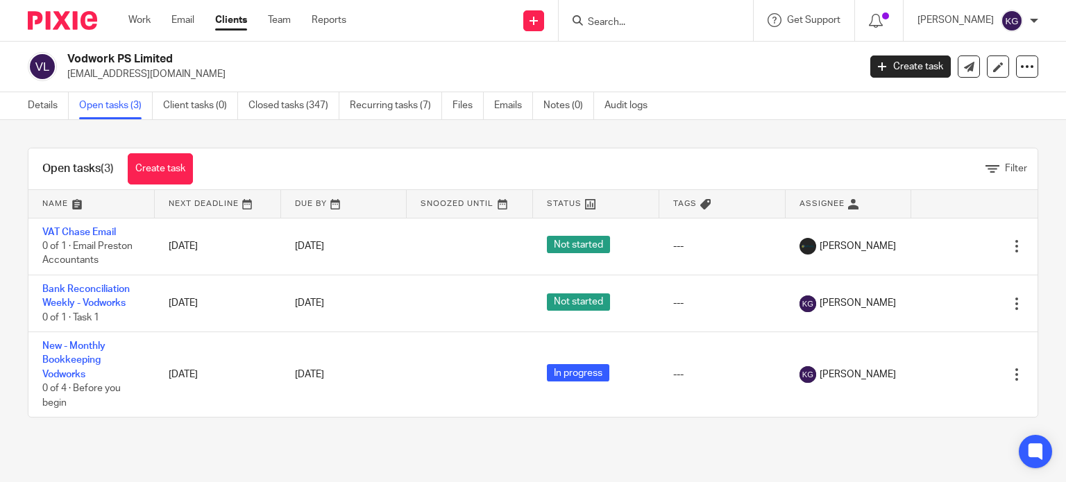
click at [677, 28] on input "Search" at bounding box center [649, 23] width 125 height 12
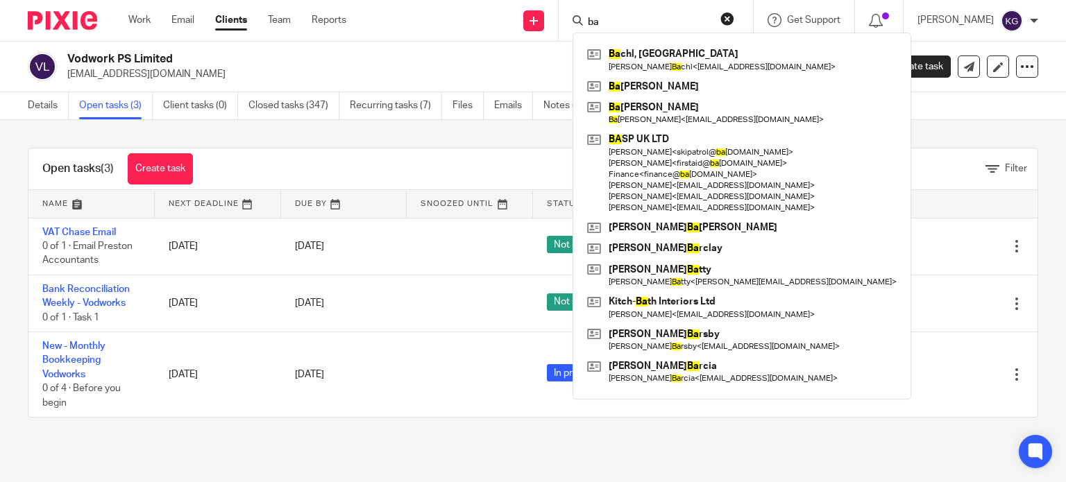
type input "b"
